Goal: Task Accomplishment & Management: Use online tool/utility

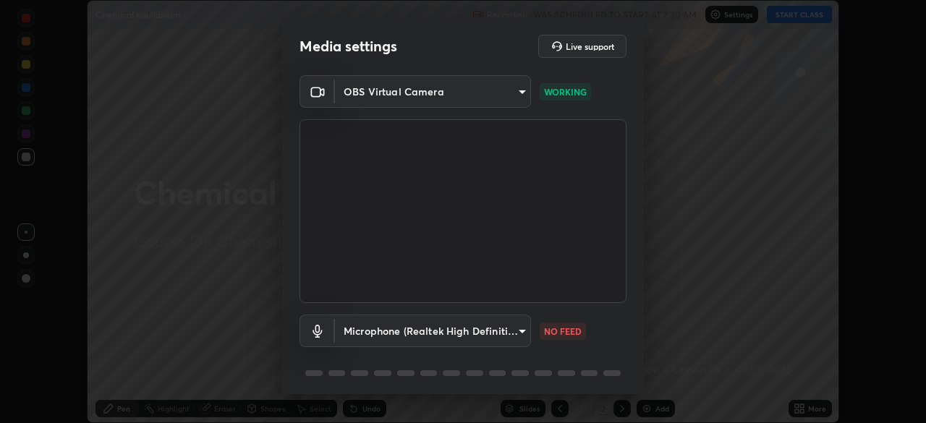
scroll to position [51, 0]
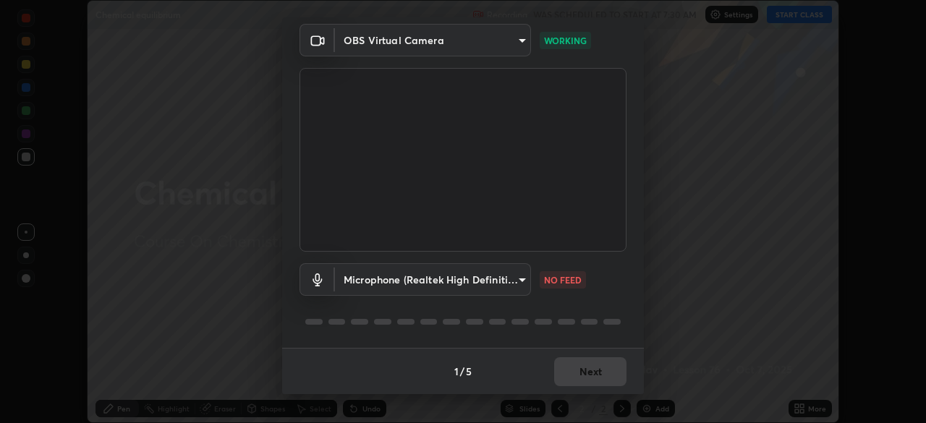
click at [523, 282] on body "Erase all Chemical equilibrium Recording WAS SCHEDULED TO START AT 7:30 AM Sett…" at bounding box center [463, 211] width 926 height 423
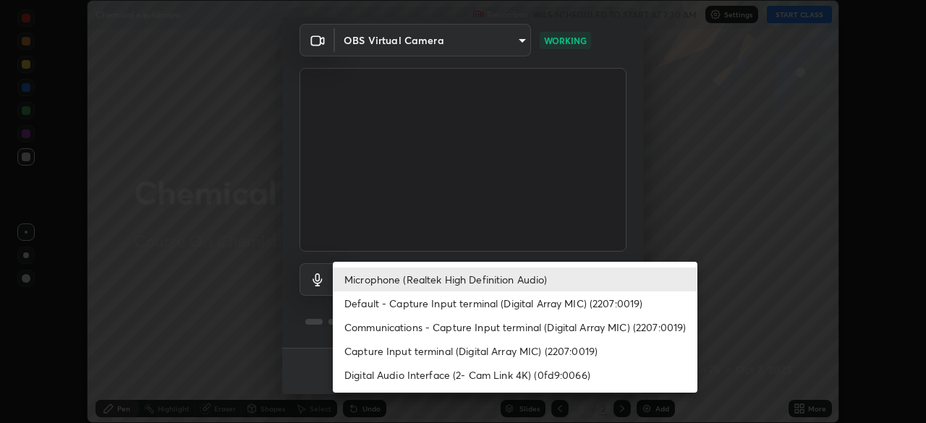
click at [513, 301] on li "Default - Capture Input terminal (Digital Array MIC) (2207:0019)" at bounding box center [515, 304] width 365 height 24
type input "default"
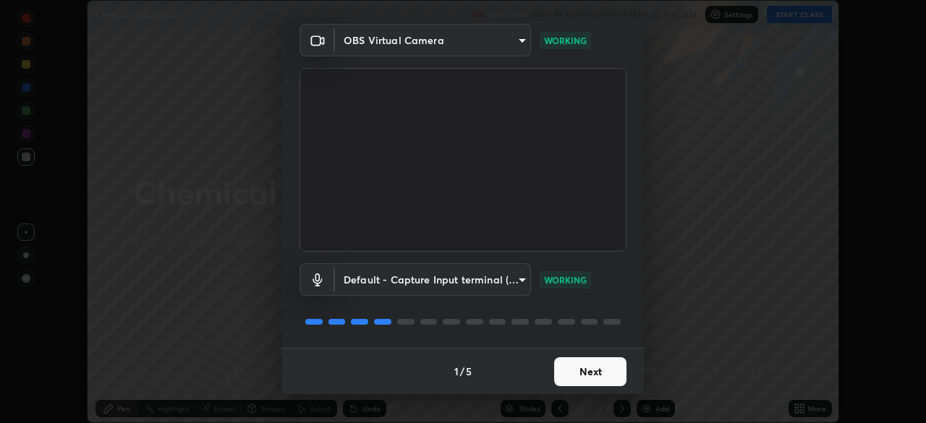
click at [591, 375] on button "Next" at bounding box center [590, 371] width 72 height 29
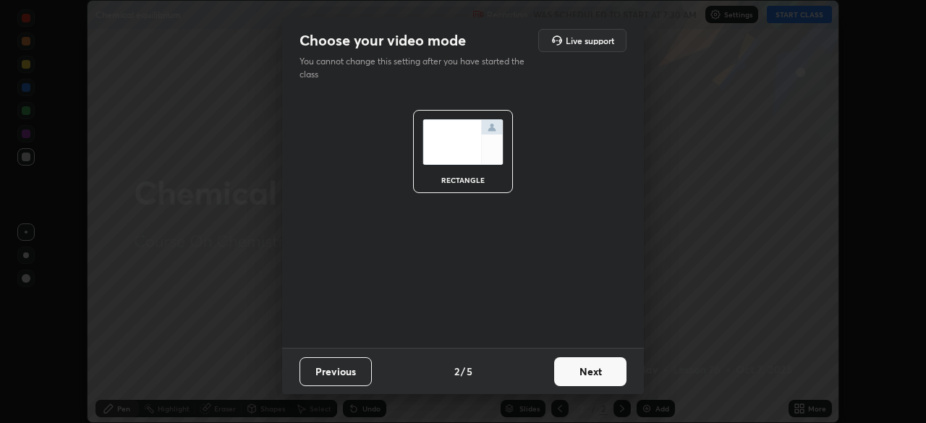
scroll to position [0, 0]
click at [600, 376] on button "Next" at bounding box center [590, 371] width 72 height 29
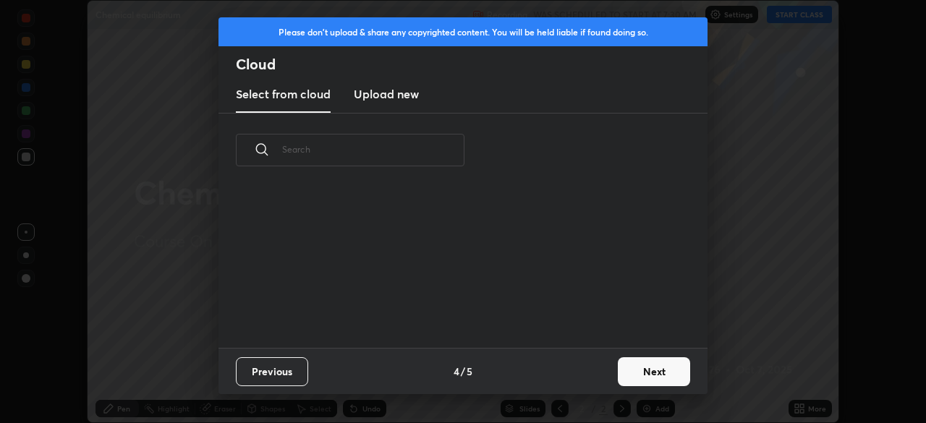
click at [607, 377] on div "Previous 4 / 5 Next" at bounding box center [462, 371] width 489 height 46
click at [618, 375] on button "Next" at bounding box center [654, 371] width 72 height 29
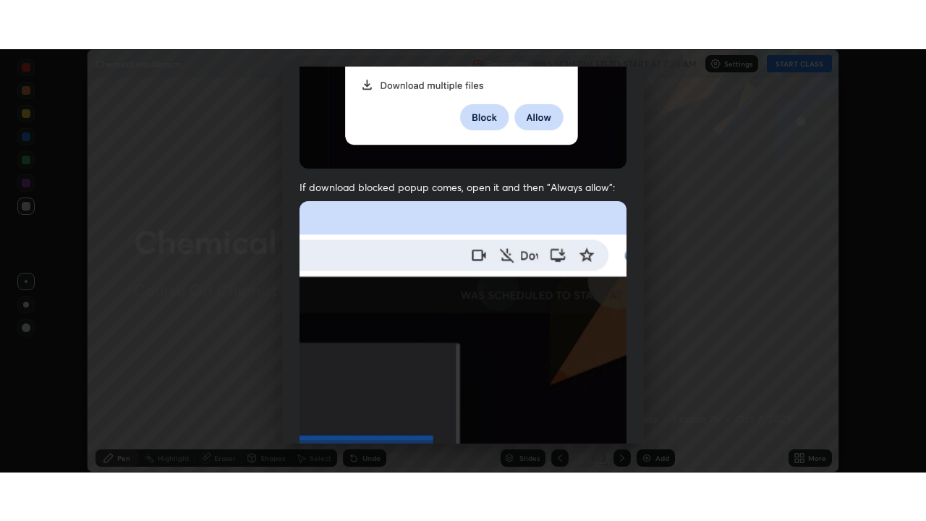
scroll to position [347, 0]
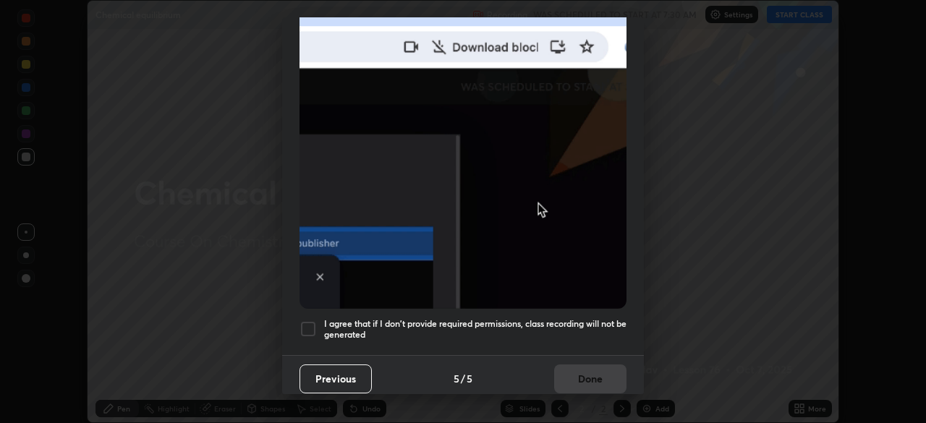
click at [595, 318] on h5 "I agree that if I don't provide required permissions, class recording will not …" at bounding box center [475, 329] width 302 height 22
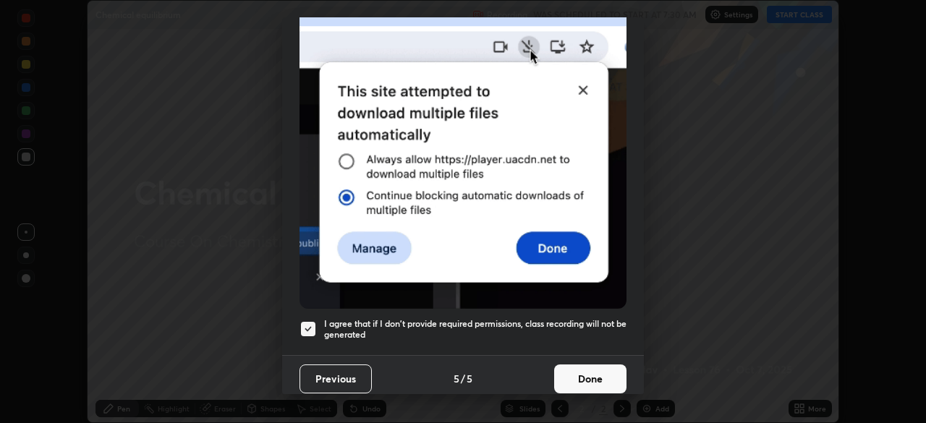
click at [595, 365] on button "Done" at bounding box center [590, 379] width 72 height 29
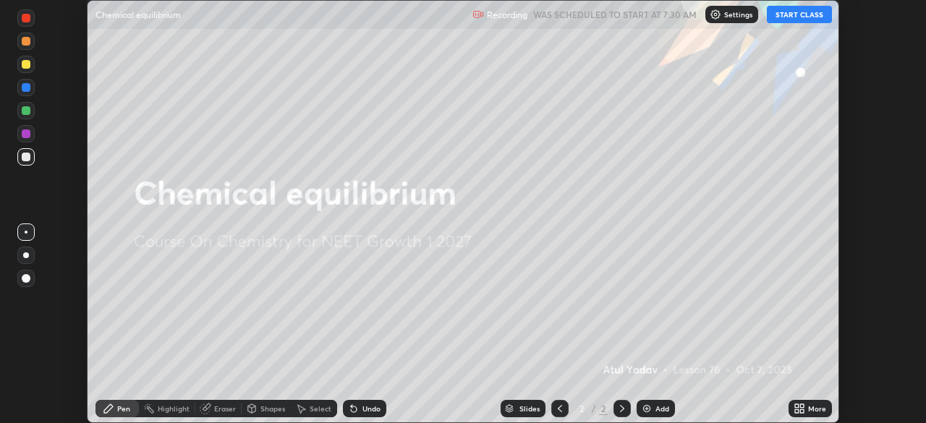
click at [811, 16] on button "START CLASS" at bounding box center [799, 14] width 65 height 17
click at [818, 407] on div "More" at bounding box center [817, 408] width 18 height 7
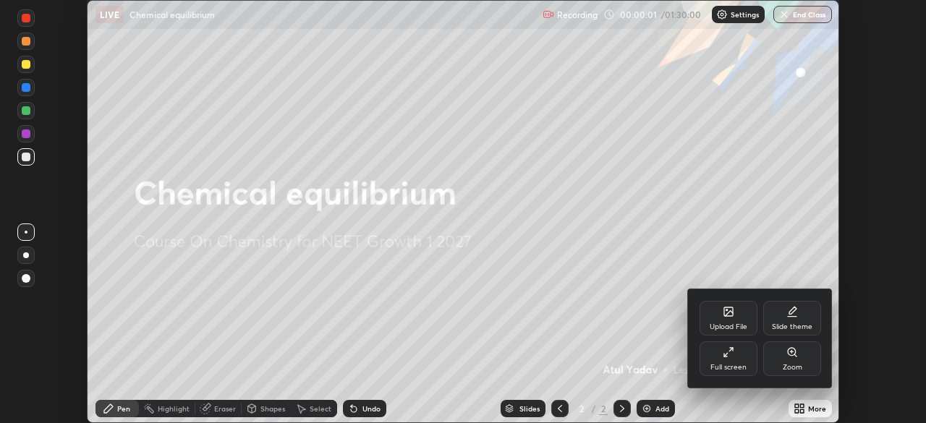
click at [737, 360] on div "Full screen" at bounding box center [729, 358] width 58 height 35
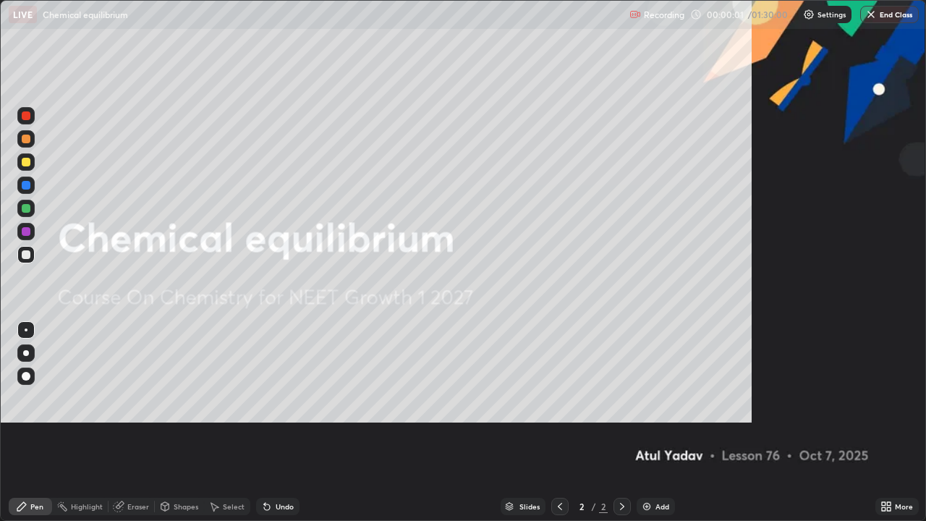
scroll to position [521, 926]
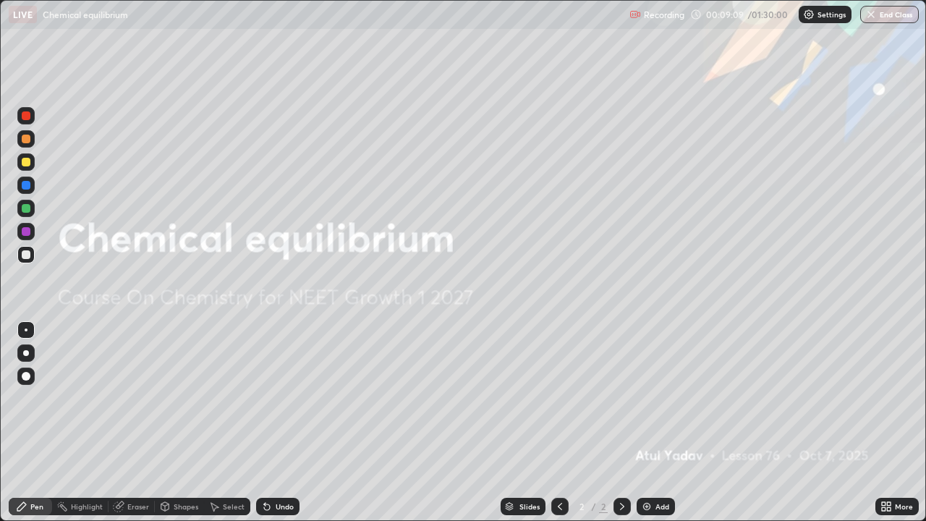
click at [0, 422] on div "Setting up your live class" at bounding box center [463, 260] width 926 height 521
click at [650, 422] on img at bounding box center [647, 507] width 12 height 12
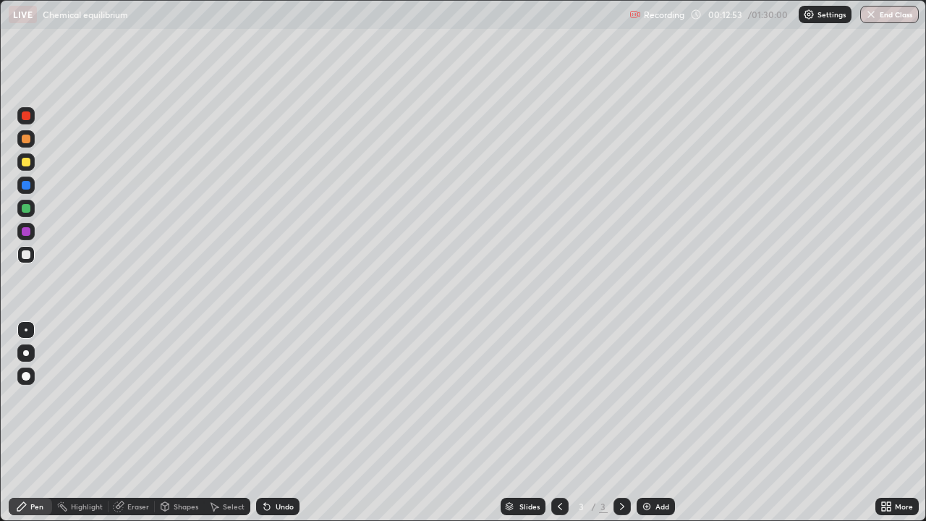
click at [26, 353] on div at bounding box center [26, 353] width 6 height 6
click at [30, 205] on div at bounding box center [25, 208] width 17 height 17
click at [267, 422] on div "Undo" at bounding box center [277, 506] width 43 height 17
click at [272, 422] on div "Undo" at bounding box center [277, 506] width 43 height 17
click at [273, 422] on div "Undo" at bounding box center [277, 506] width 43 height 17
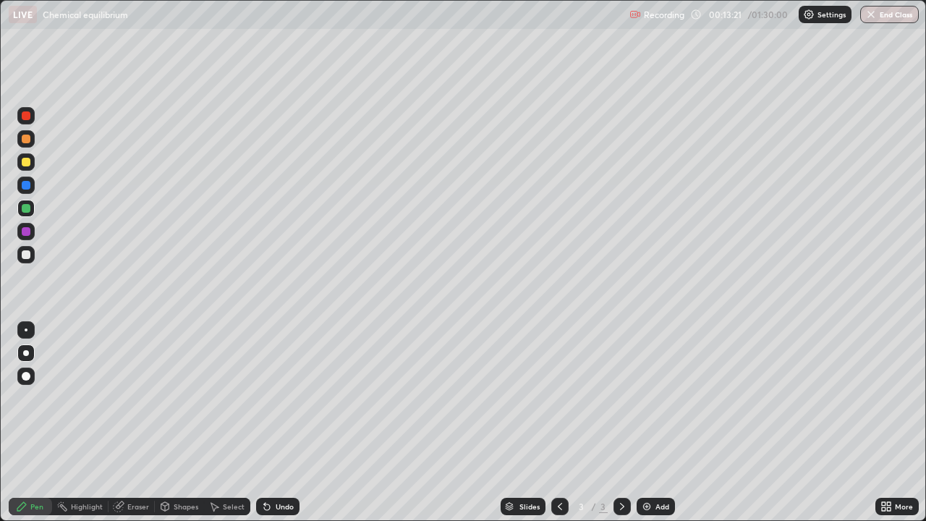
click at [276, 422] on div "Undo" at bounding box center [277, 506] width 43 height 17
click at [274, 422] on div "Undo" at bounding box center [277, 506] width 43 height 17
click at [276, 422] on div "Undo" at bounding box center [277, 506] width 43 height 17
click at [40, 422] on div "Erase all" at bounding box center [26, 260] width 35 height 463
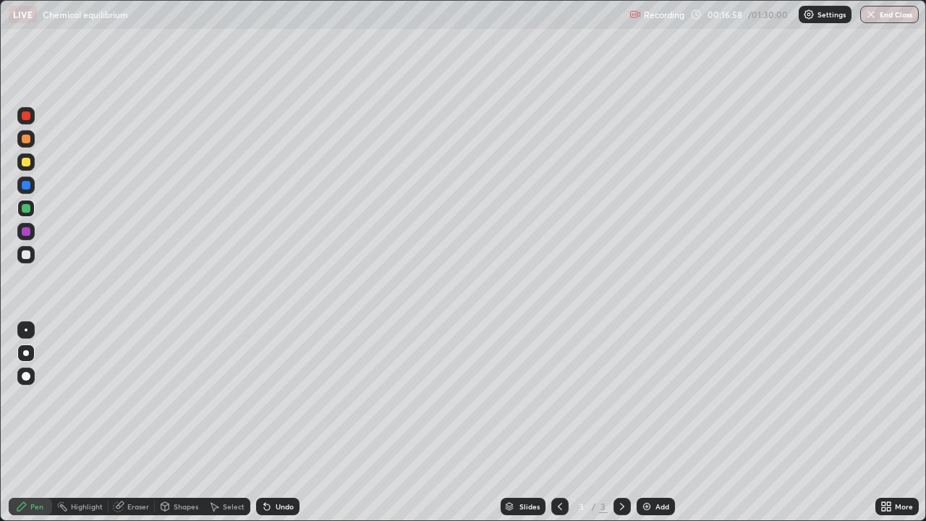
click at [125, 422] on div "Eraser" at bounding box center [132, 506] width 46 height 17
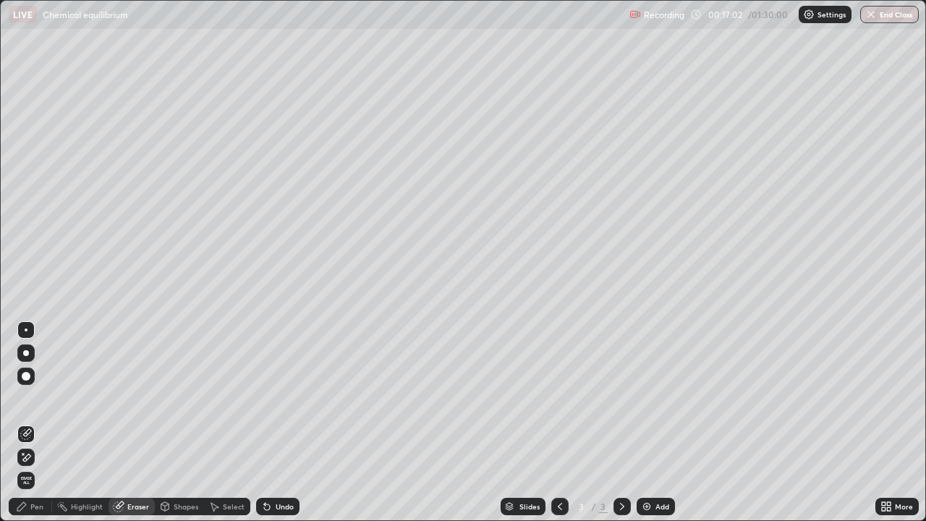
click at [31, 422] on div "Pen" at bounding box center [36, 506] width 13 height 7
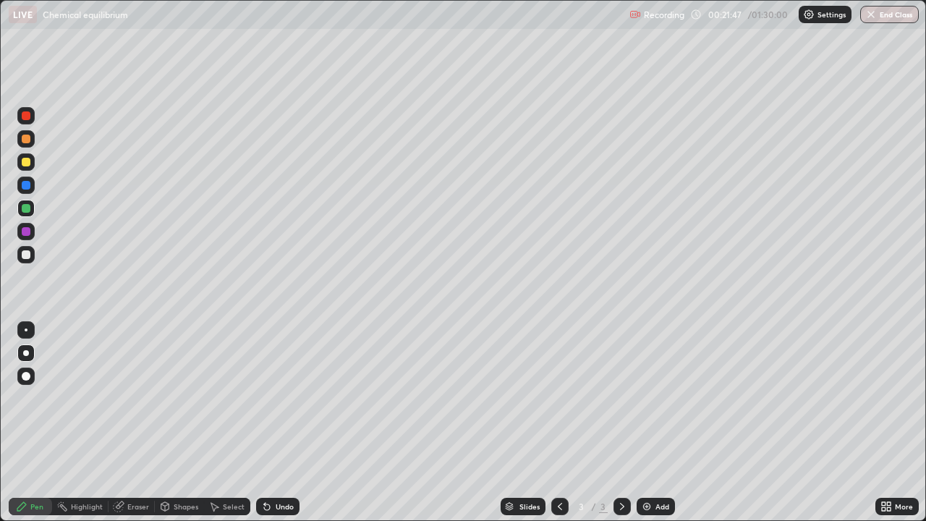
click at [269, 422] on icon at bounding box center [267, 507] width 12 height 12
click at [25, 143] on div at bounding box center [26, 139] width 9 height 9
click at [277, 422] on div "Undo" at bounding box center [285, 506] width 18 height 7
click at [656, 422] on div "Add" at bounding box center [656, 506] width 38 height 17
click at [566, 422] on div at bounding box center [559, 506] width 17 height 17
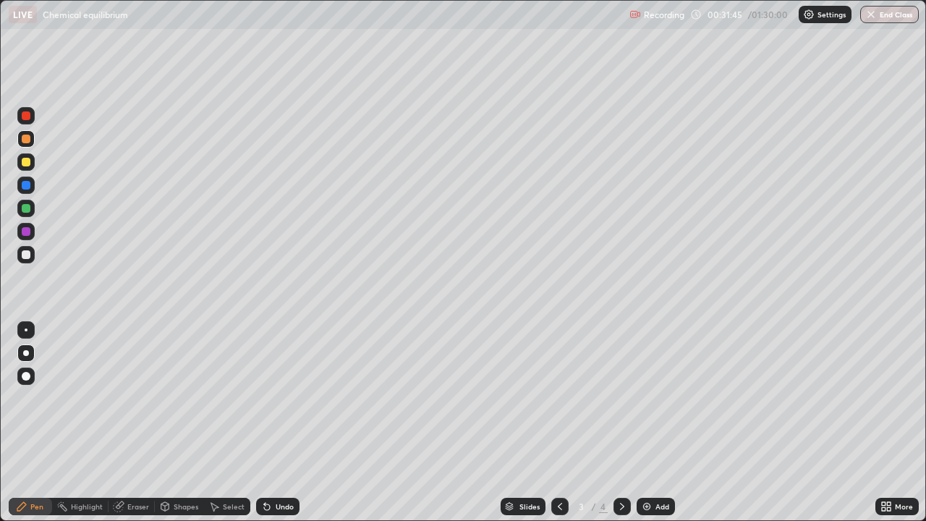
click at [622, 422] on icon at bounding box center [622, 507] width 12 height 12
click at [271, 422] on div "Undo" at bounding box center [277, 506] width 43 height 17
click at [273, 422] on div "Undo" at bounding box center [277, 506] width 43 height 17
click at [557, 422] on icon at bounding box center [560, 507] width 12 height 12
click at [616, 422] on icon at bounding box center [622, 507] width 12 height 12
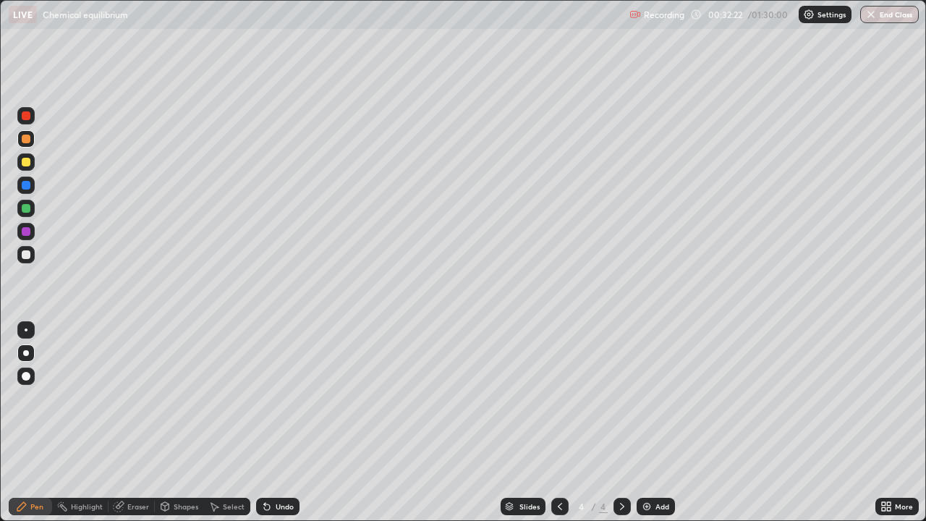
click at [140, 422] on div "Eraser" at bounding box center [138, 506] width 22 height 7
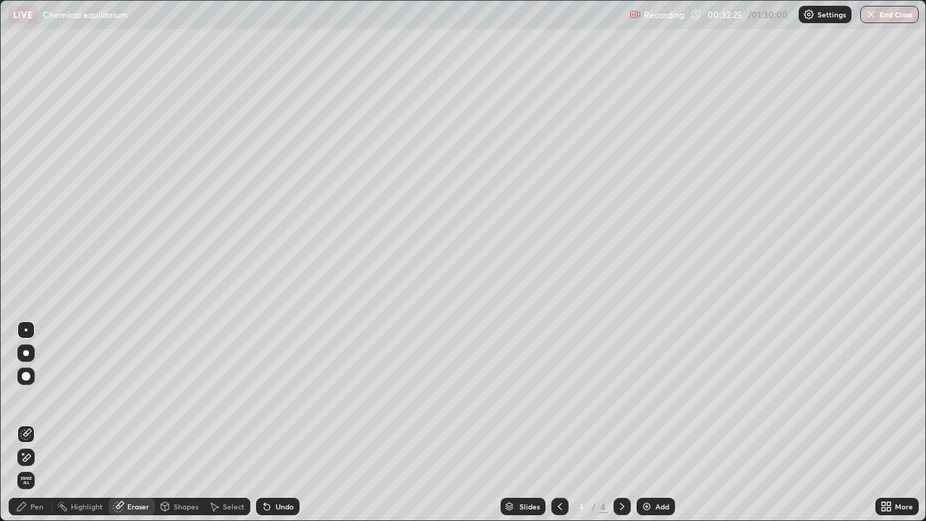
click at [42, 422] on div "Pen" at bounding box center [36, 506] width 13 height 7
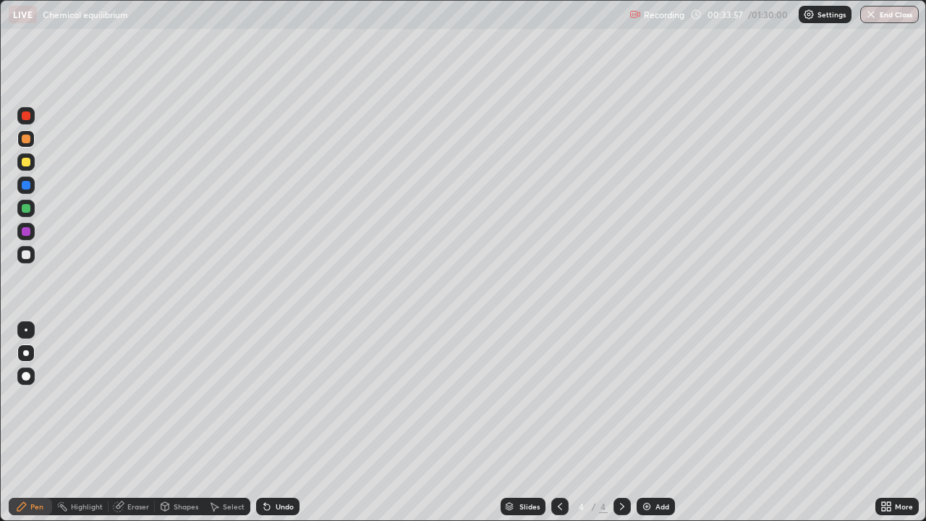
click at [27, 161] on div at bounding box center [26, 162] width 9 height 9
click at [31, 116] on div at bounding box center [25, 115] width 17 height 17
click at [27, 164] on div at bounding box center [26, 162] width 9 height 9
click at [34, 252] on div at bounding box center [25, 254] width 17 height 17
click at [275, 422] on div "Undo" at bounding box center [277, 506] width 43 height 17
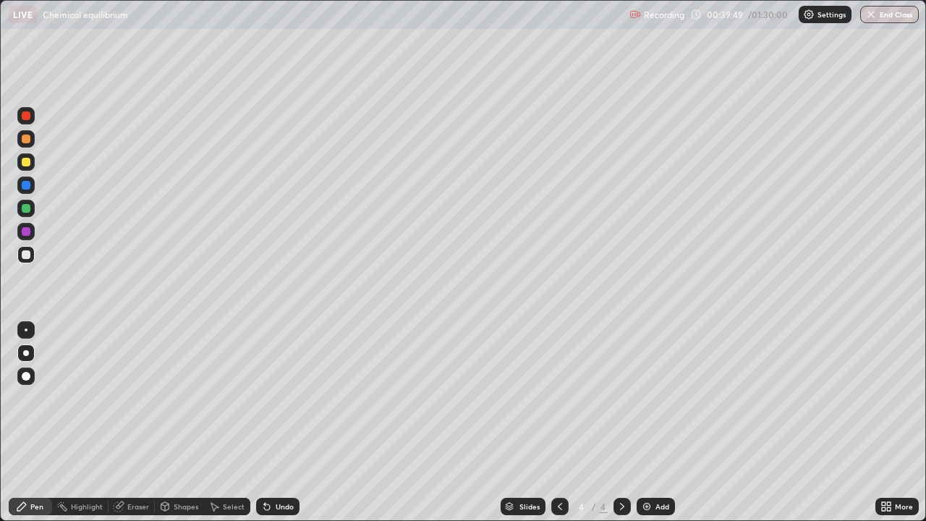
click at [129, 422] on div "Eraser" at bounding box center [132, 506] width 46 height 17
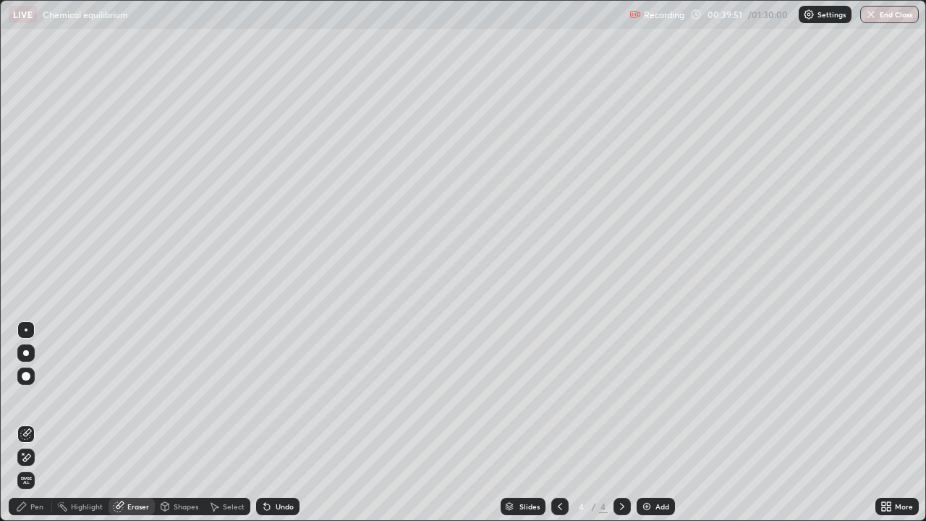
click at [33, 422] on div "Pen" at bounding box center [30, 506] width 43 height 17
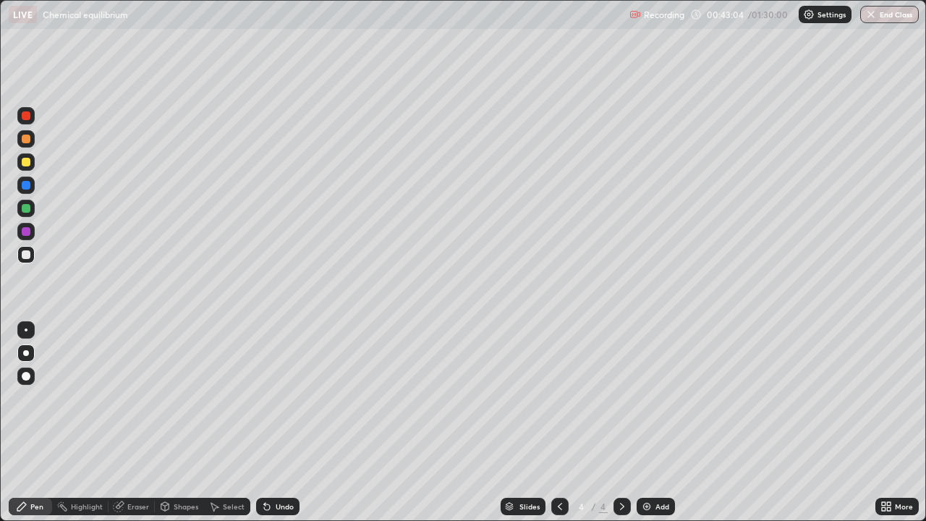
click at [140, 422] on div "Eraser" at bounding box center [138, 506] width 22 height 7
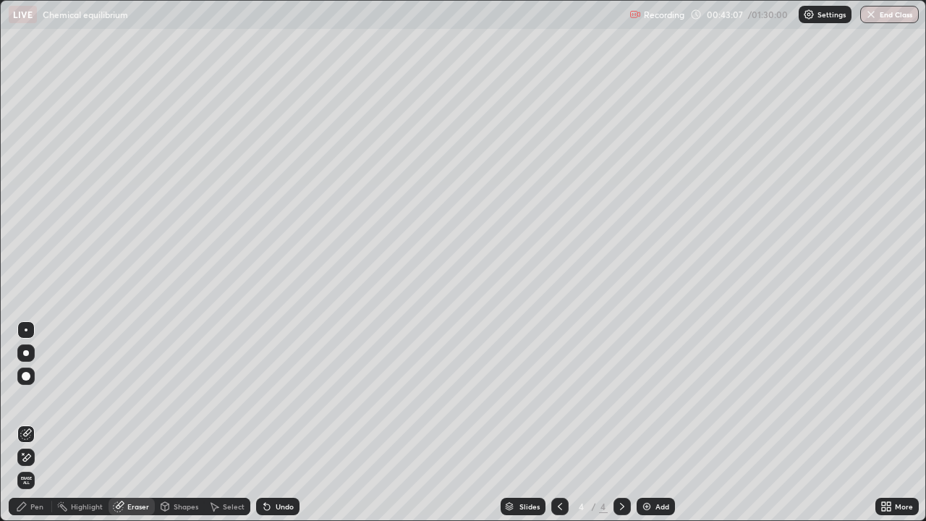
click at [23, 422] on icon at bounding box center [22, 453] width 1 height 1
click at [33, 422] on div "Pen" at bounding box center [36, 506] width 13 height 7
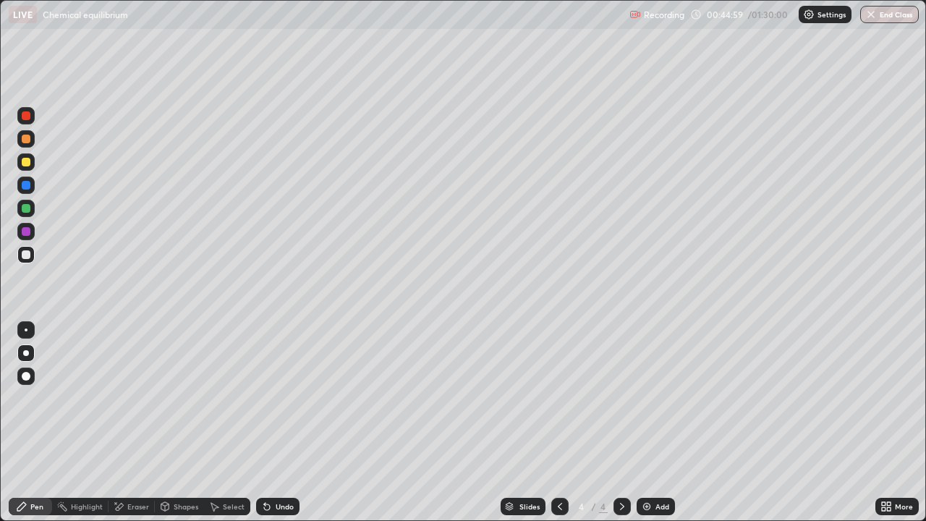
click at [655, 422] on div "Add" at bounding box center [662, 506] width 14 height 7
click at [31, 210] on div at bounding box center [25, 208] width 17 height 17
click at [283, 422] on div "Undo" at bounding box center [277, 506] width 43 height 17
click at [559, 422] on div at bounding box center [559, 506] width 17 height 17
click at [613, 422] on div at bounding box center [621, 506] width 17 height 17
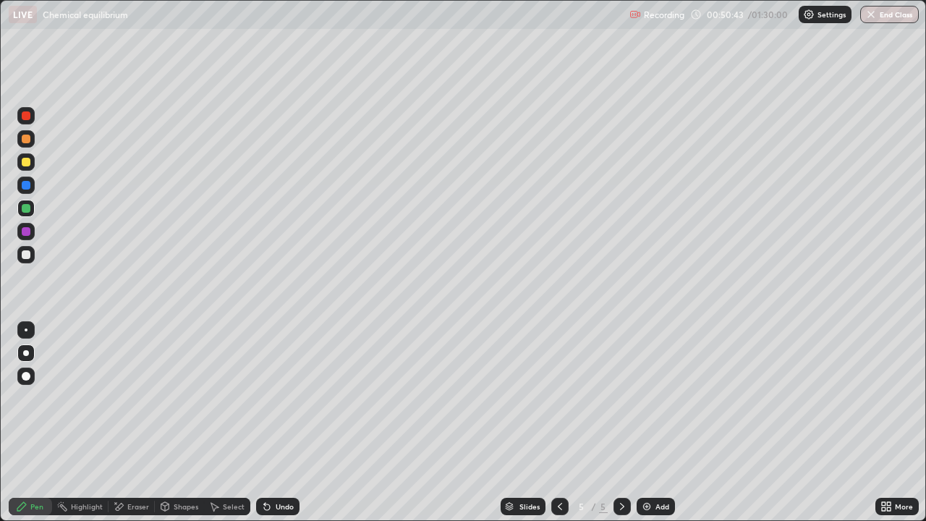
click at [649, 422] on img at bounding box center [647, 507] width 12 height 12
click at [557, 422] on icon at bounding box center [560, 507] width 12 height 12
click at [621, 422] on icon at bounding box center [622, 507] width 12 height 12
click at [128, 422] on div "Eraser" at bounding box center [138, 506] width 22 height 7
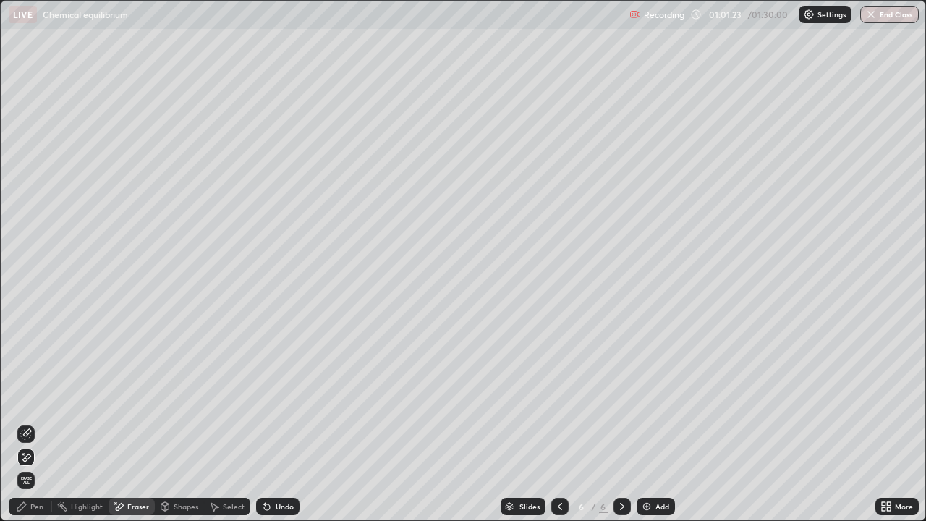
click at [36, 422] on div "Pen" at bounding box center [36, 506] width 13 height 7
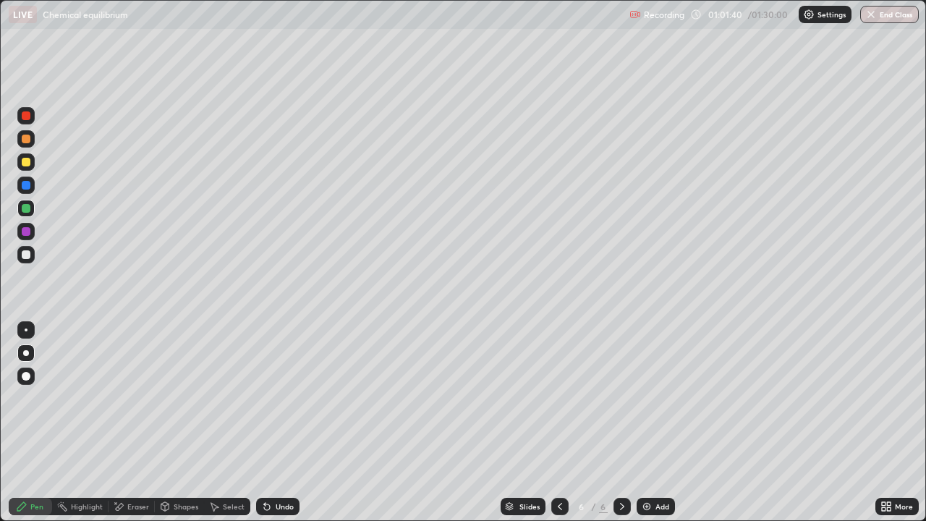
click at [553, 422] on div at bounding box center [559, 506] width 17 height 17
click at [555, 422] on div at bounding box center [559, 506] width 17 height 17
click at [559, 422] on div at bounding box center [559, 506] width 17 height 17
click at [554, 422] on div at bounding box center [559, 506] width 17 height 17
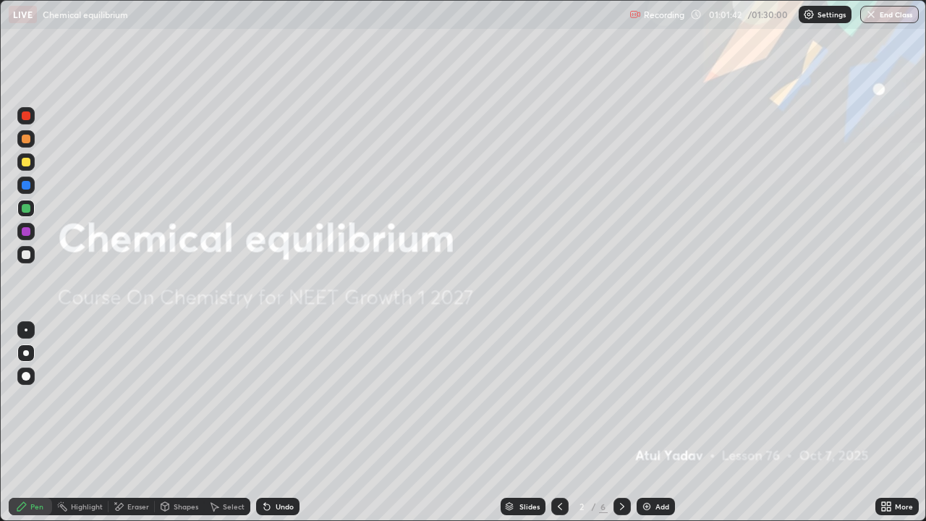
click at [616, 422] on icon at bounding box center [622, 507] width 12 height 12
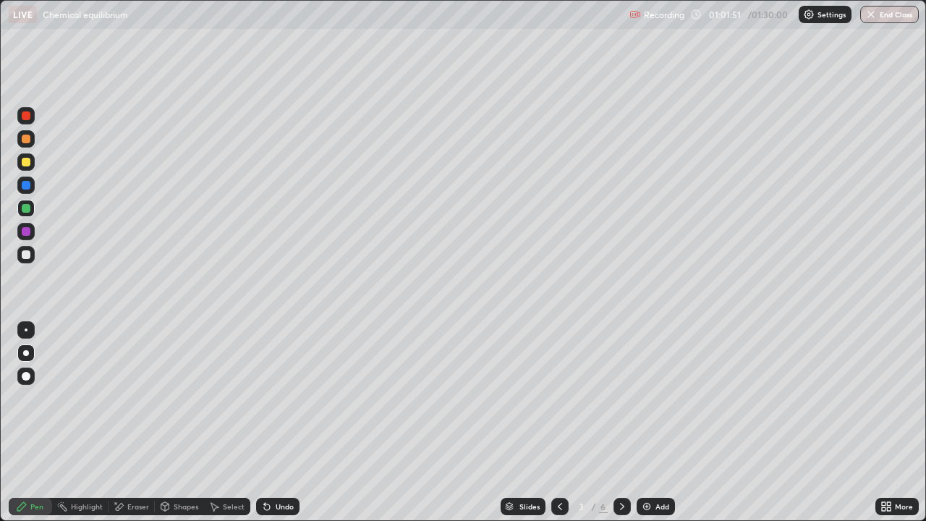
click at [621, 422] on icon at bounding box center [622, 507] width 12 height 12
click at [620, 422] on icon at bounding box center [622, 507] width 12 height 12
click at [618, 422] on div at bounding box center [621, 506] width 17 height 29
click at [619, 422] on div at bounding box center [621, 506] width 17 height 29
click at [30, 186] on div at bounding box center [26, 185] width 9 height 9
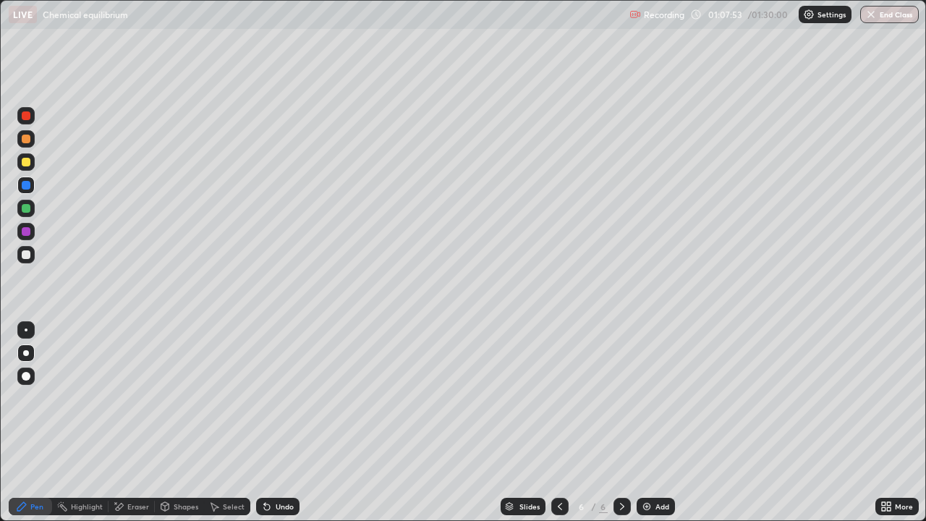
click at [652, 422] on div "Add" at bounding box center [656, 506] width 38 height 17
click at [559, 422] on div at bounding box center [559, 506] width 17 height 29
click at [621, 422] on icon at bounding box center [622, 507] width 12 height 12
click at [17, 378] on div at bounding box center [25, 376] width 17 height 17
click at [28, 347] on div at bounding box center [25, 352] width 17 height 17
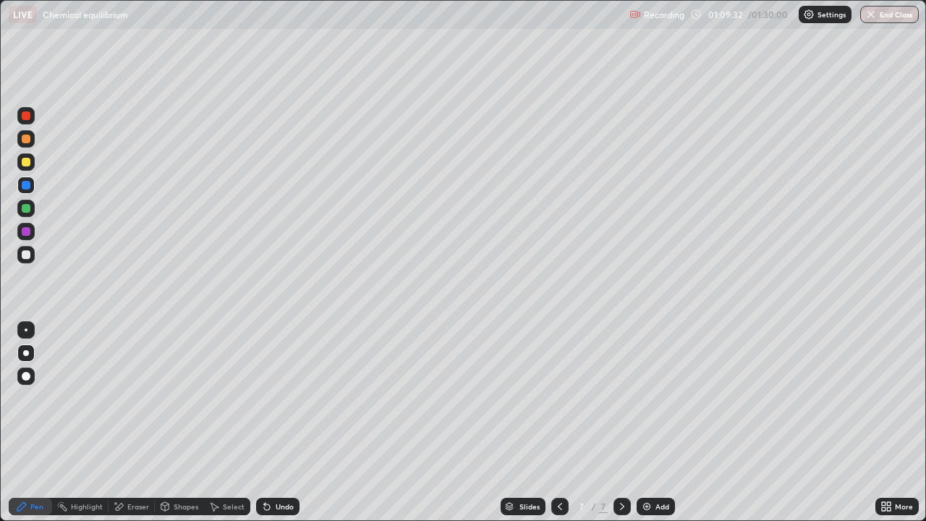
click at [268, 422] on icon at bounding box center [267, 507] width 6 height 6
click at [32, 184] on div at bounding box center [25, 185] width 17 height 17
click at [30, 161] on div at bounding box center [26, 162] width 9 height 9
click at [555, 422] on div at bounding box center [559, 506] width 17 height 17
click at [621, 422] on icon at bounding box center [622, 507] width 12 height 12
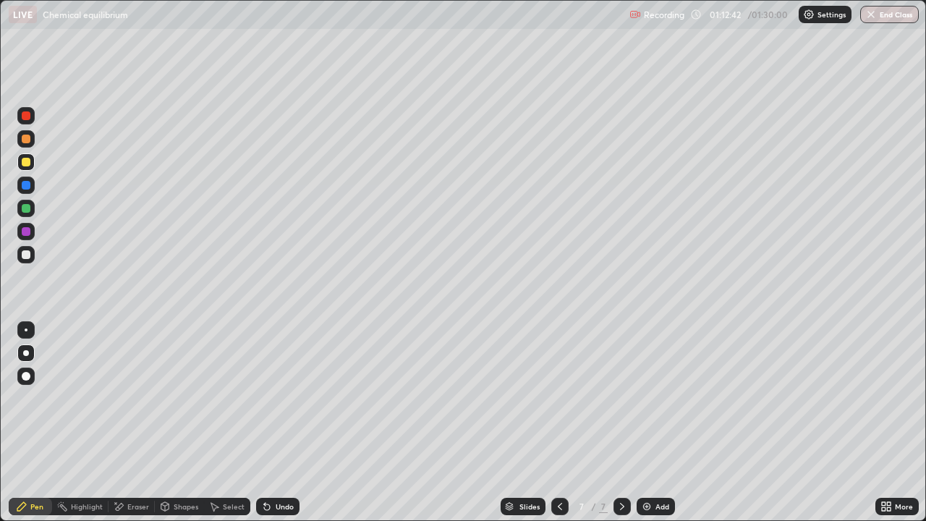
click at [657, 422] on div "Add" at bounding box center [656, 506] width 38 height 17
click at [559, 422] on icon at bounding box center [560, 506] width 4 height 7
click at [25, 137] on div at bounding box center [26, 139] width 9 height 9
click at [27, 161] on div at bounding box center [26, 162] width 9 height 9
click at [613, 422] on div at bounding box center [621, 506] width 17 height 17
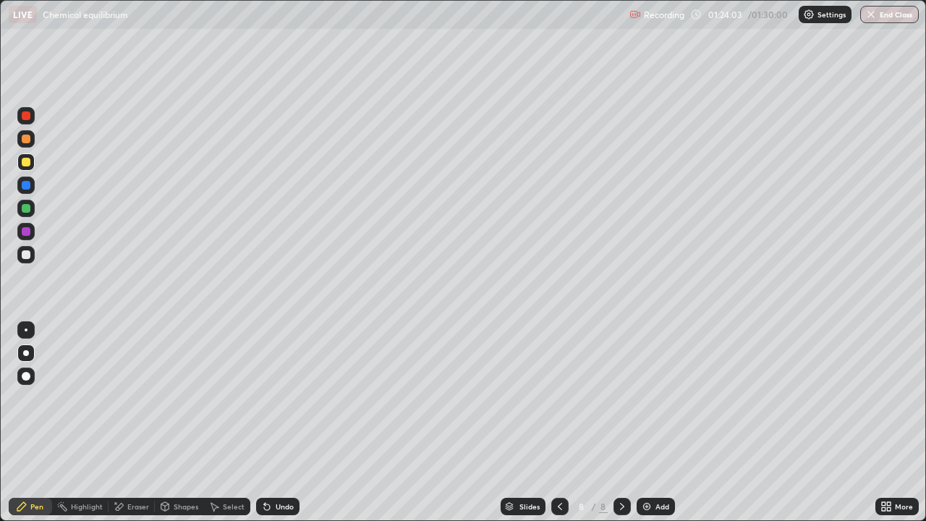
click at [278, 422] on div "Undo" at bounding box center [285, 506] width 18 height 7
click at [280, 422] on div "Undo" at bounding box center [277, 506] width 43 height 17
click at [551, 422] on div at bounding box center [559, 506] width 17 height 17
click at [621, 422] on icon at bounding box center [622, 507] width 12 height 12
click at [559, 422] on icon at bounding box center [560, 507] width 12 height 12
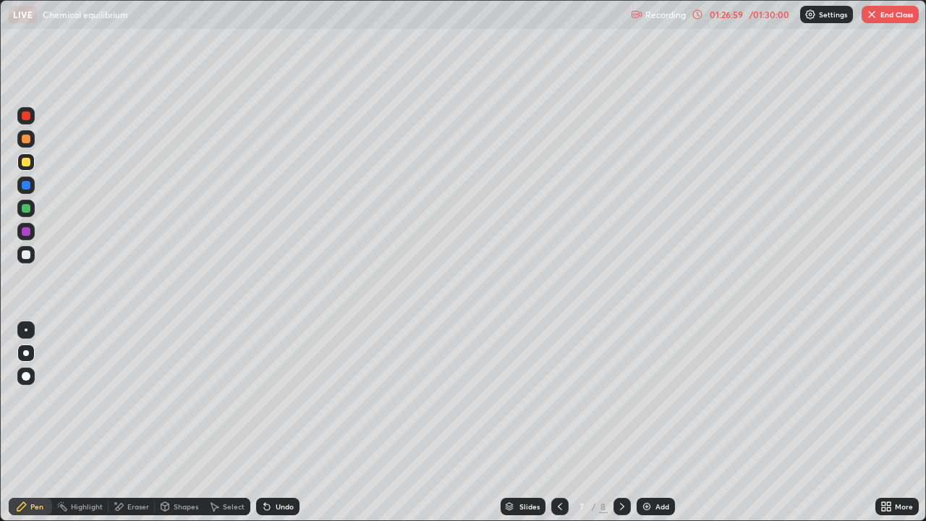
click at [621, 422] on icon at bounding box center [622, 507] width 12 height 12
click at [878, 19] on button "End Class" at bounding box center [890, 14] width 57 height 17
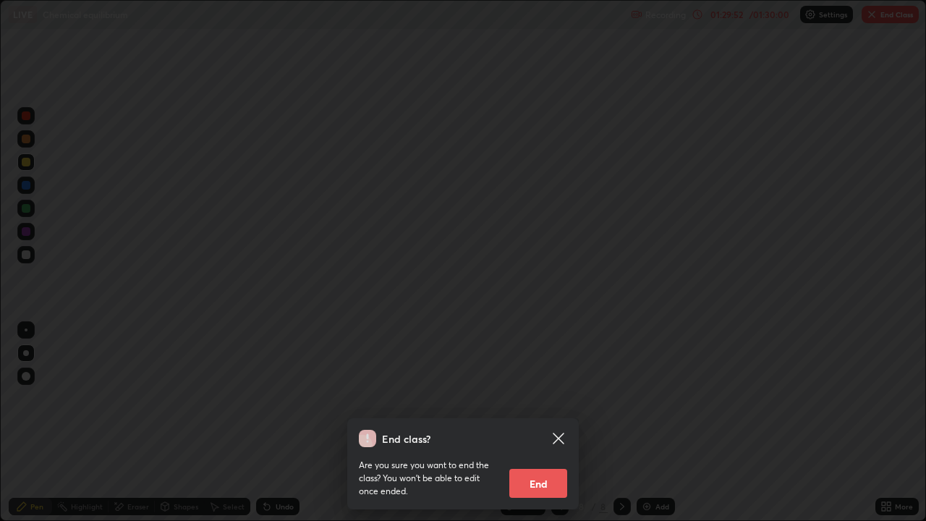
click at [539, 422] on button "End" at bounding box center [538, 483] width 58 height 29
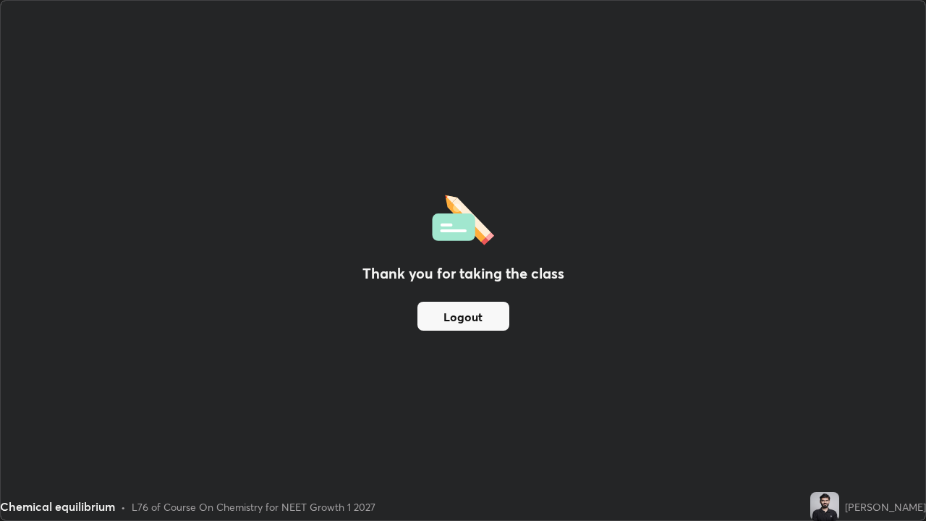
click at [460, 310] on button "Logout" at bounding box center [463, 316] width 92 height 29
